Goal: Information Seeking & Learning: Learn about a topic

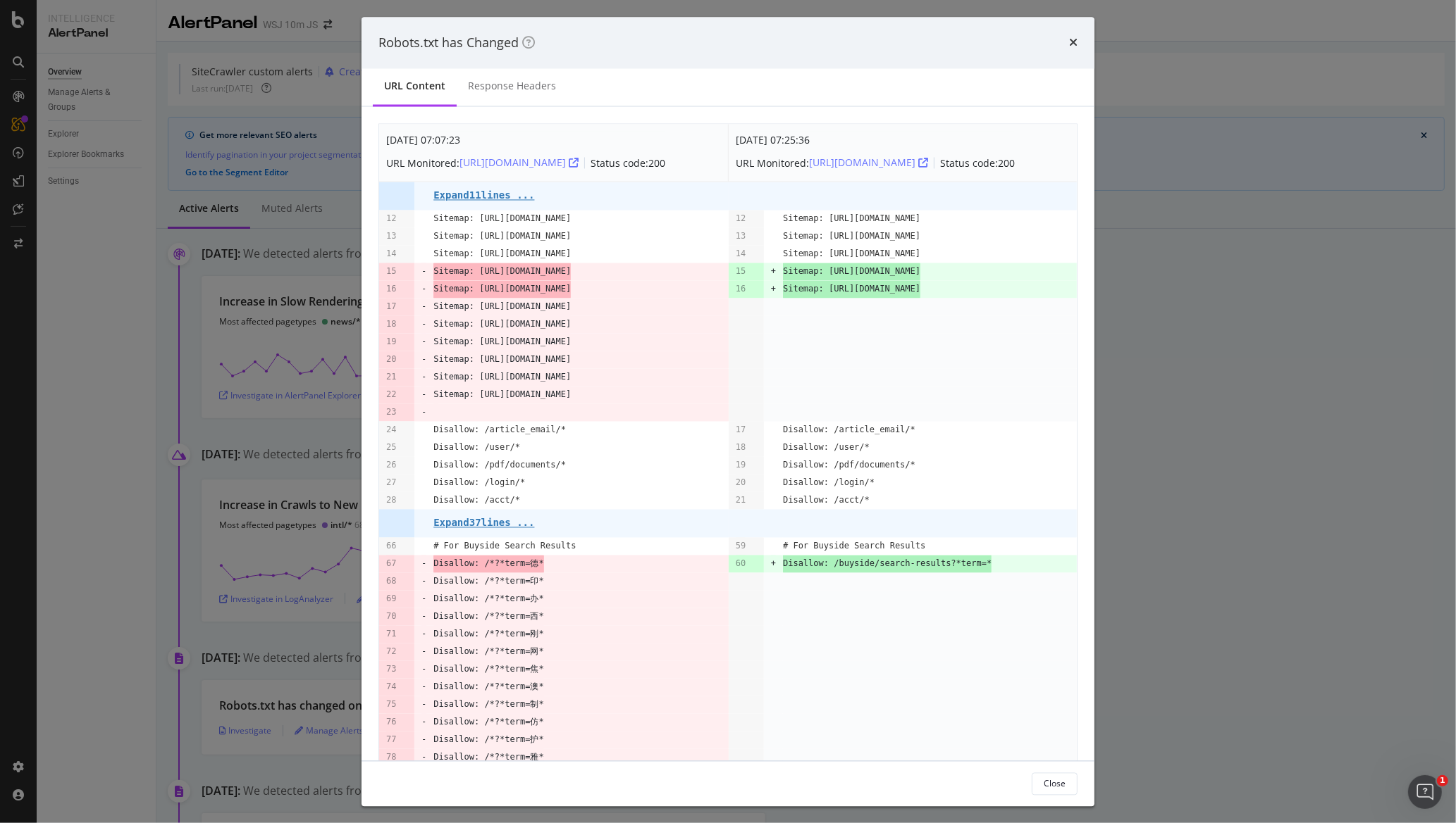
click at [1085, 38] on div "Robots.txt has Changed" at bounding box center [728, 42] width 733 height 52
click at [1072, 40] on icon "times" at bounding box center [1073, 43] width 9 height 12
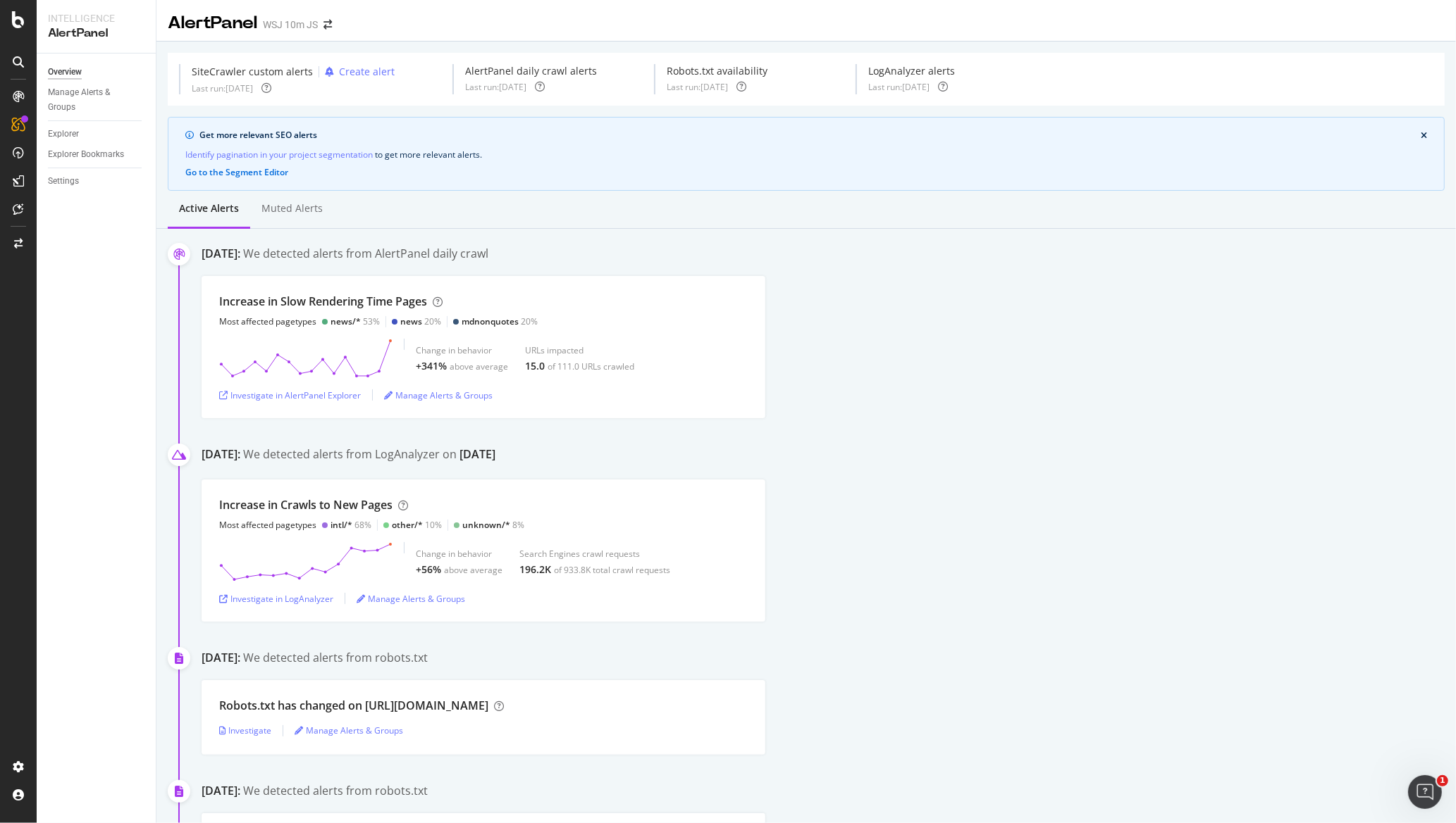
click at [313, 23] on div "WSJ 10m JS" at bounding box center [290, 24] width 55 height 14
click at [331, 23] on icon "arrow-right-arrow-left" at bounding box center [328, 24] width 9 height 10
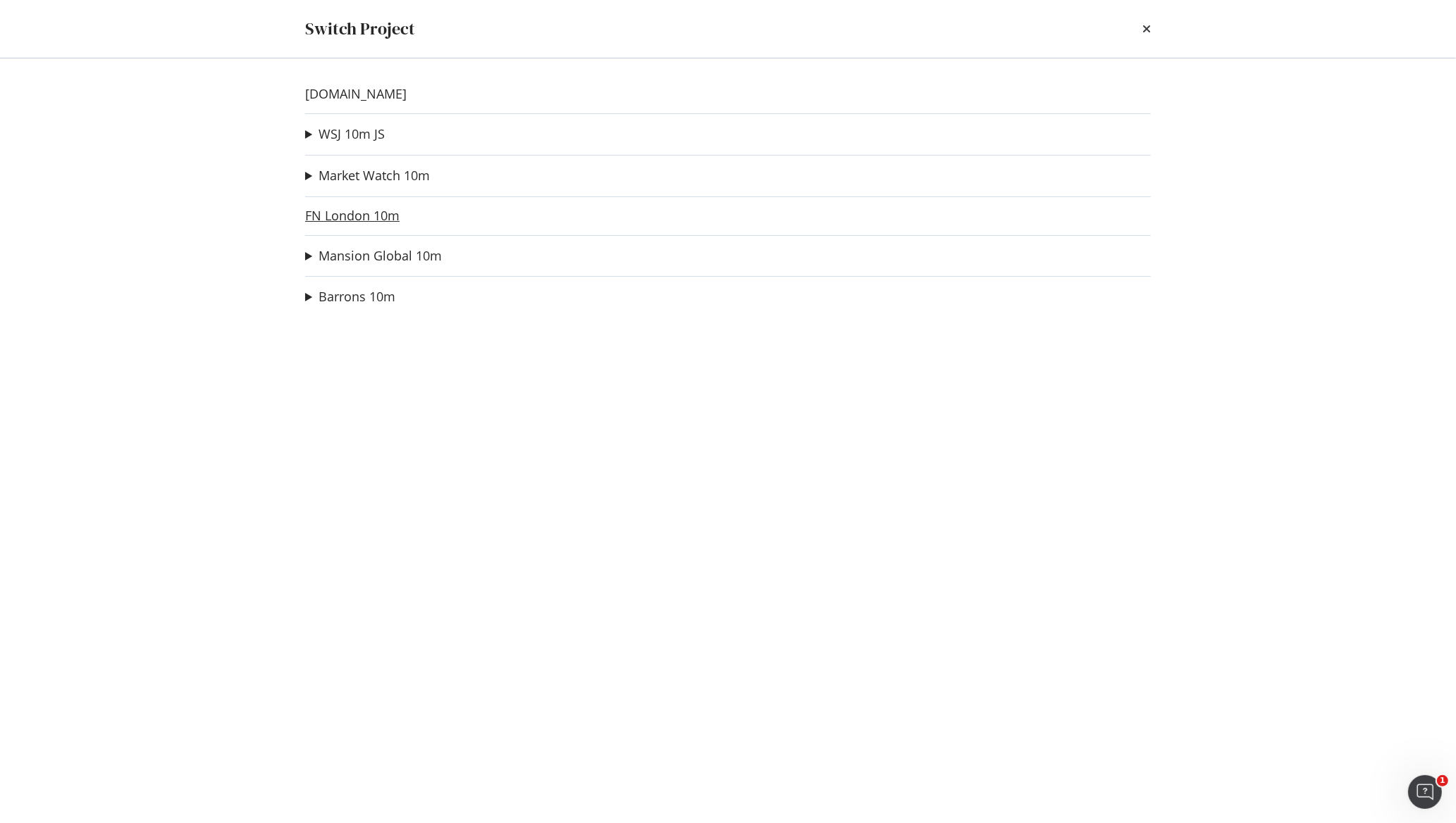
click at [340, 215] on link "FN London 10m" at bounding box center [352, 216] width 94 height 15
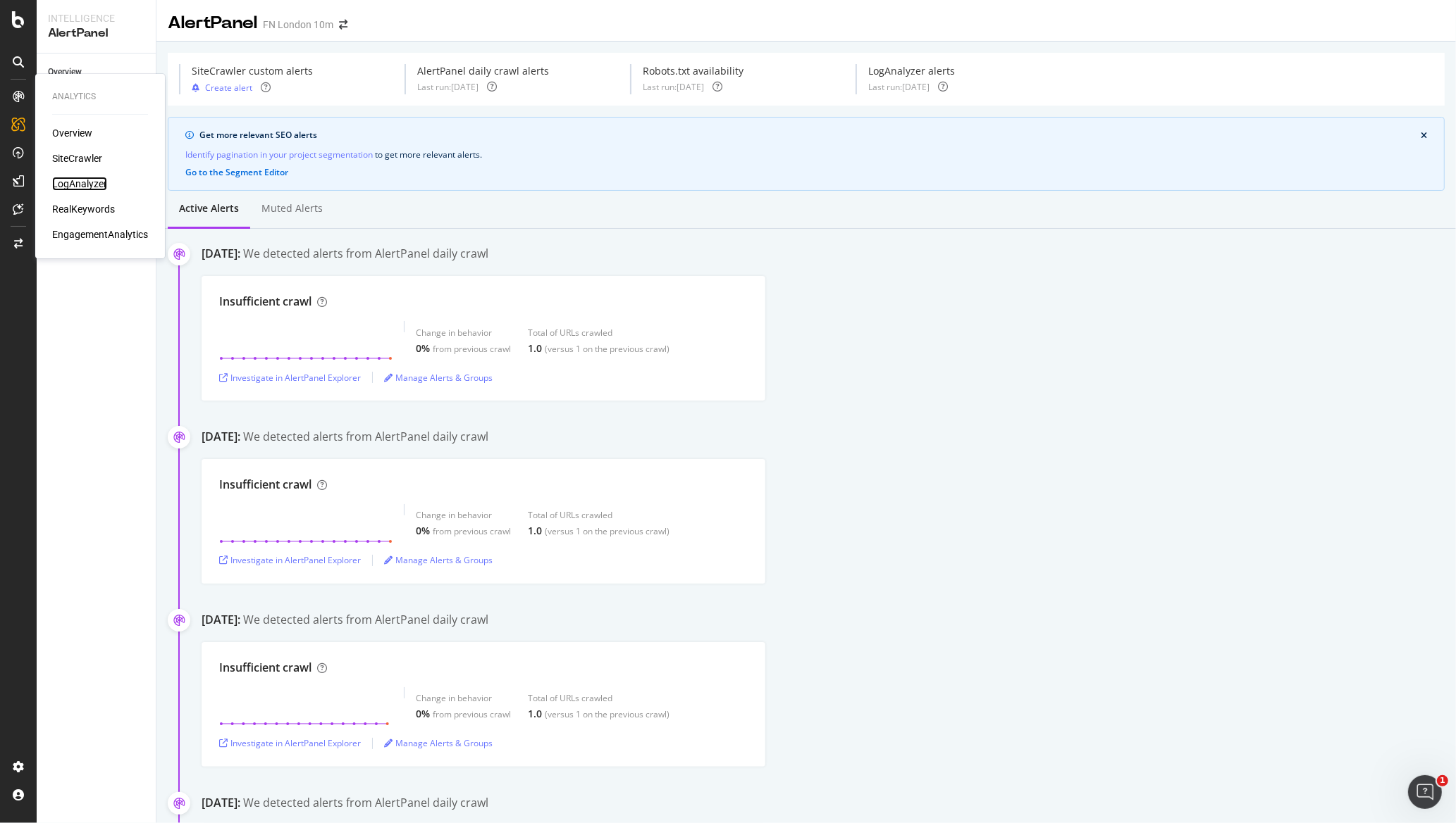
click at [68, 180] on div "LogAnalyzer" at bounding box center [79, 184] width 55 height 14
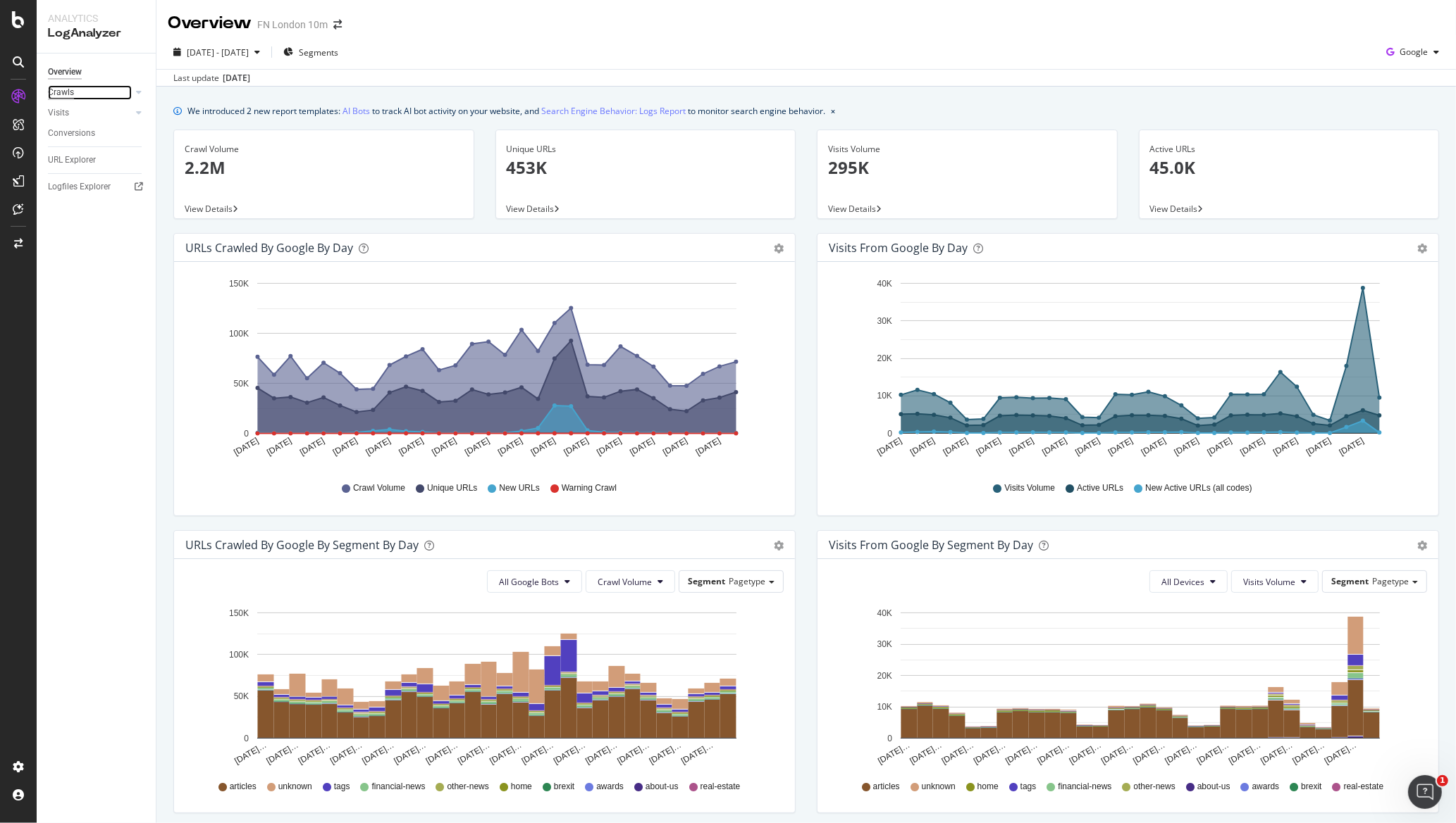
click at [63, 96] on div "Crawls" at bounding box center [61, 92] width 26 height 15
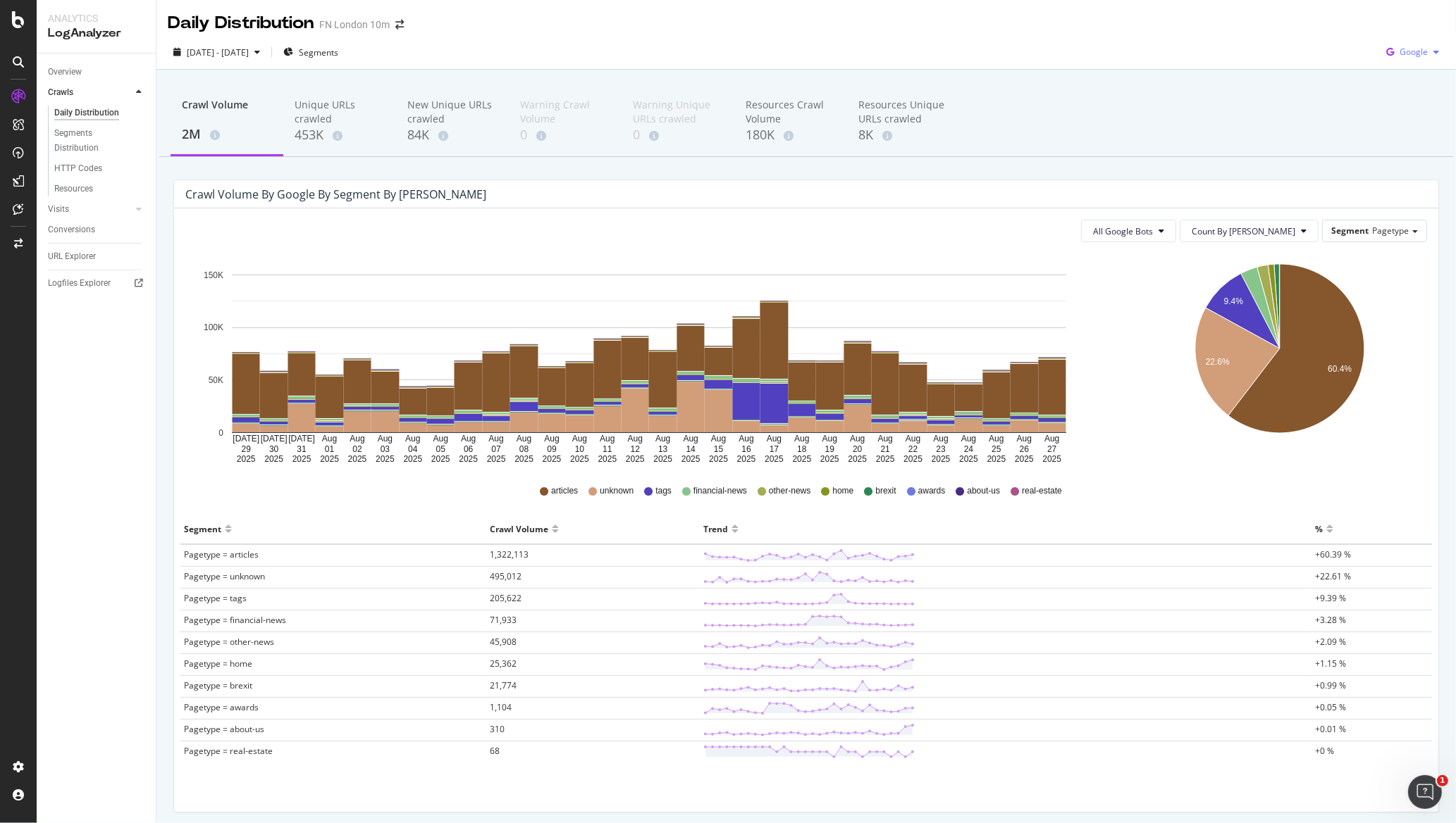
click at [1409, 57] on span "Google" at bounding box center [1413, 52] width 28 height 12
click at [1408, 159] on span "Other AI Bots" at bounding box center [1414, 158] width 52 height 13
